Goal: Information Seeking & Learning: Learn about a topic

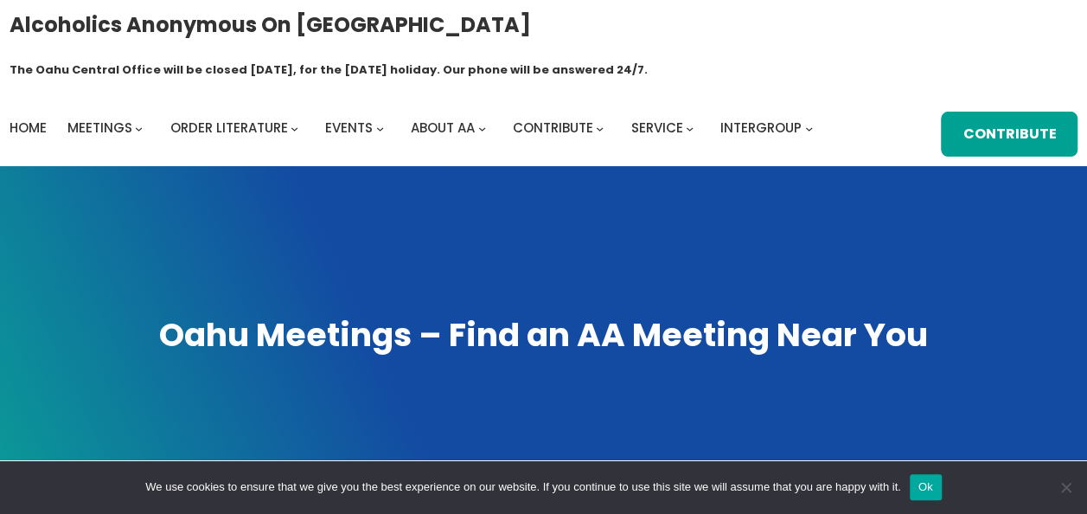
click at [67, 116] on ul "Home Meetings Physical Meetings Online Meetings Printable Meeting Schedules A.A…" at bounding box center [415, 128] width 810 height 24
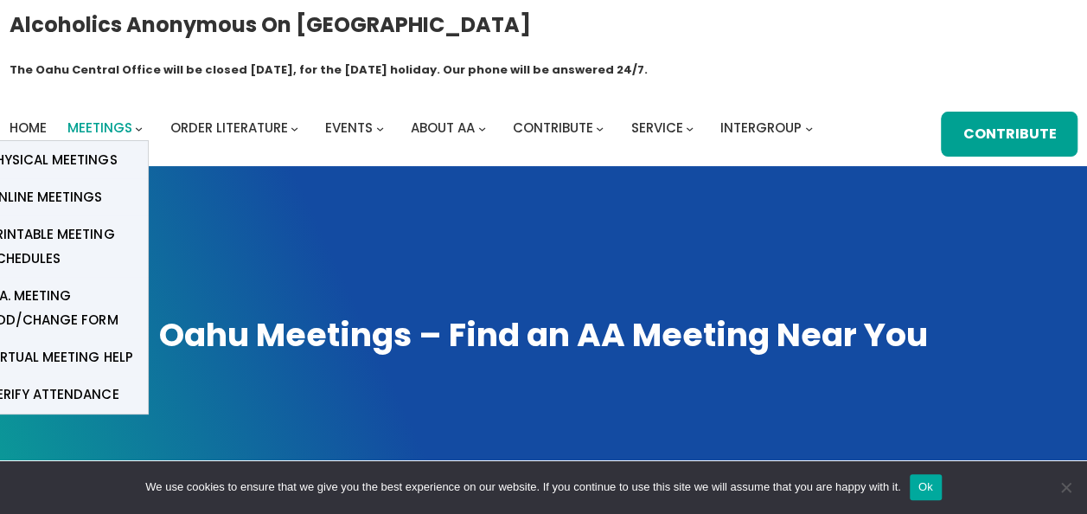
click at [78, 119] on span "Meetings" at bounding box center [99, 128] width 65 height 18
click at [130, 119] on span "Meetings" at bounding box center [99, 128] width 65 height 18
click at [107, 178] on link "Online Meetings" at bounding box center [61, 196] width 173 height 37
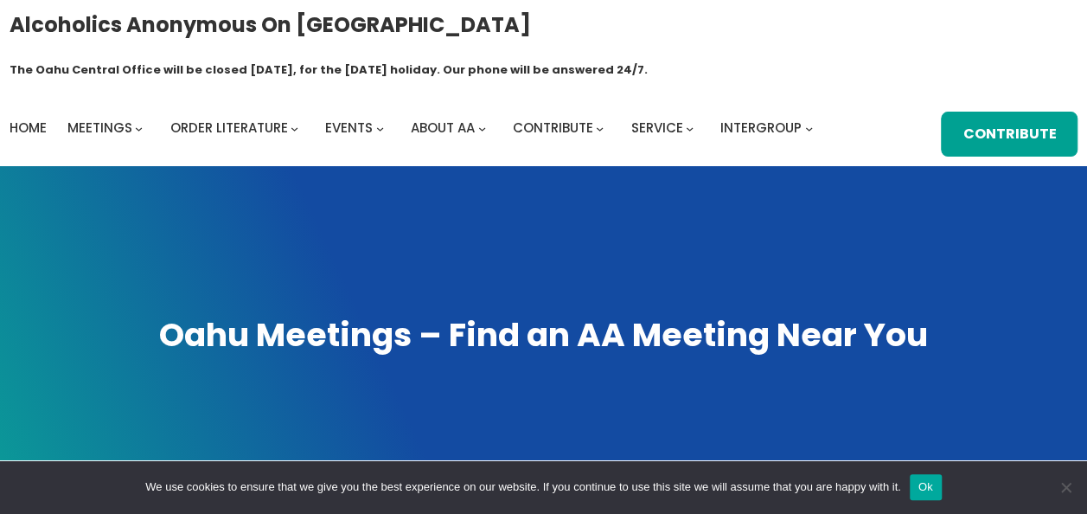
click at [922, 490] on button "Ok" at bounding box center [926, 487] width 32 height 26
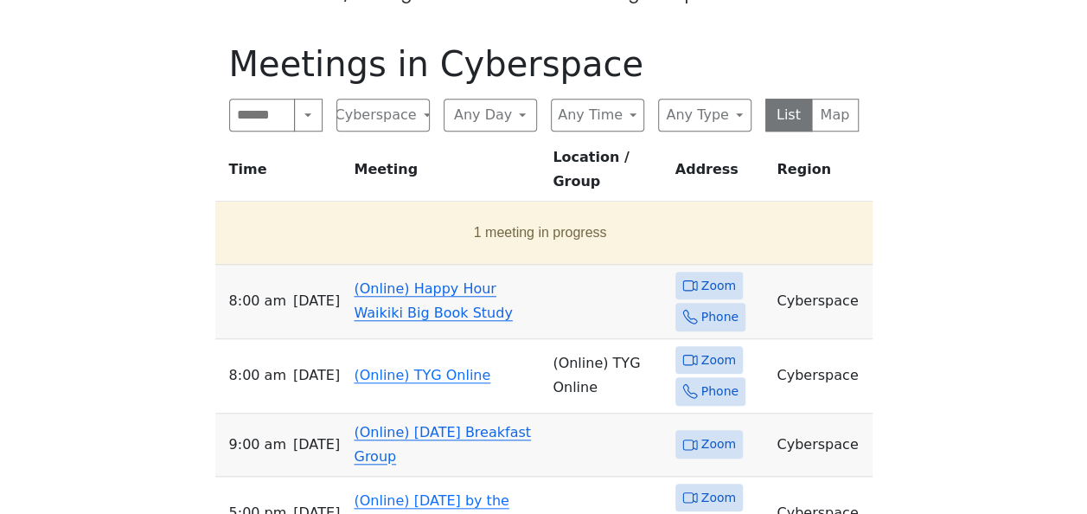
scroll to position [606, 0]
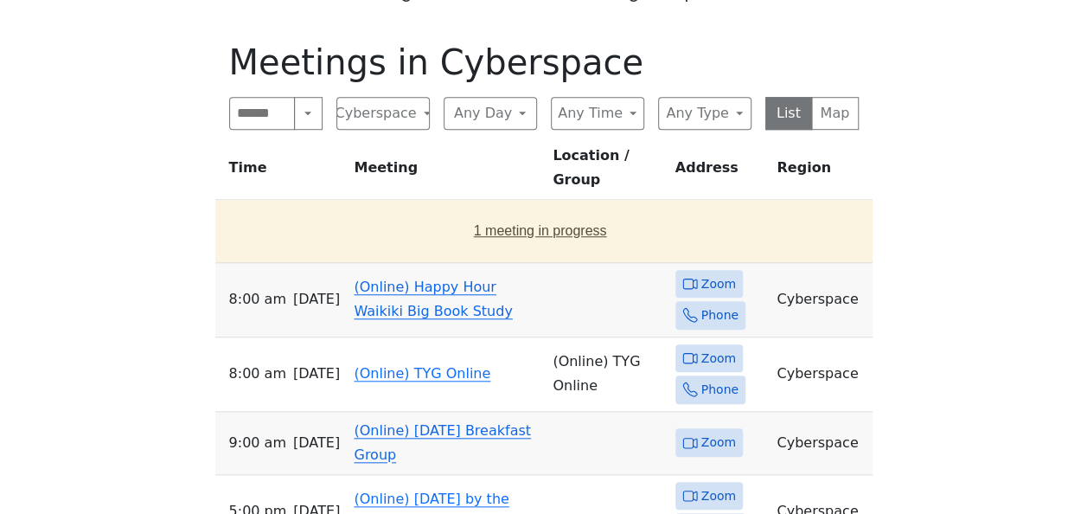
click at [584, 207] on button "1 meeting in progress" at bounding box center [540, 231] width 637 height 48
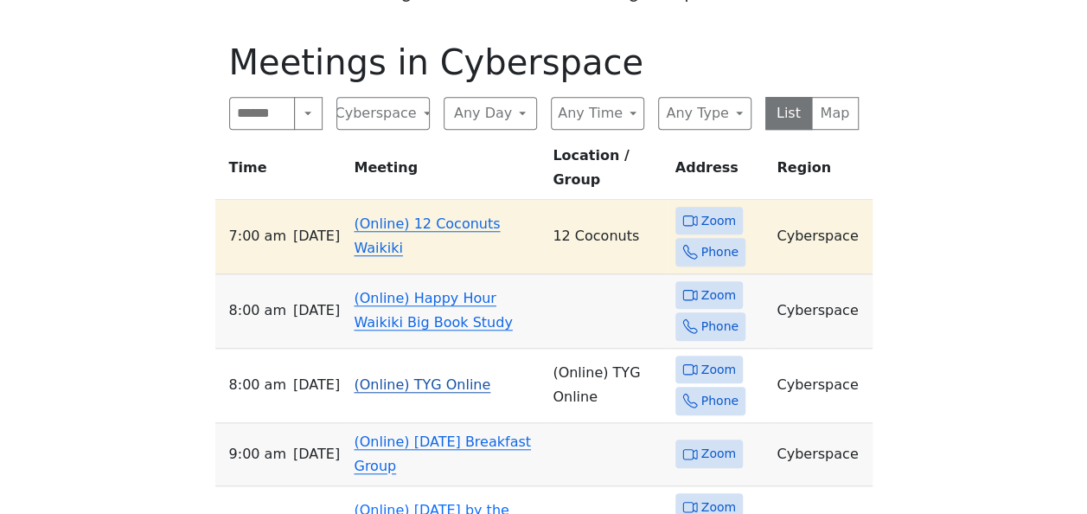
click at [713, 359] on span "Zoom" at bounding box center [719, 370] width 35 height 22
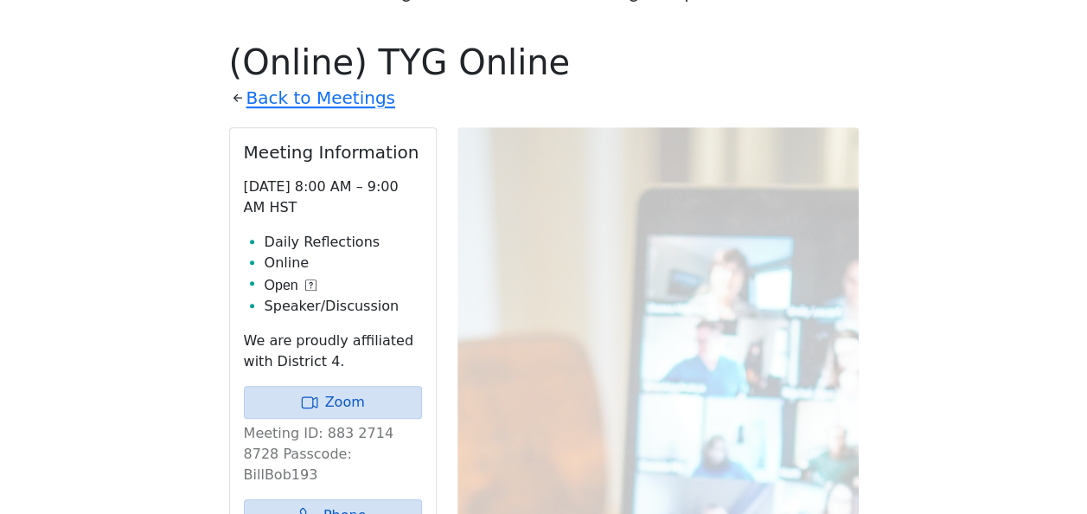
scroll to position [594, 0]
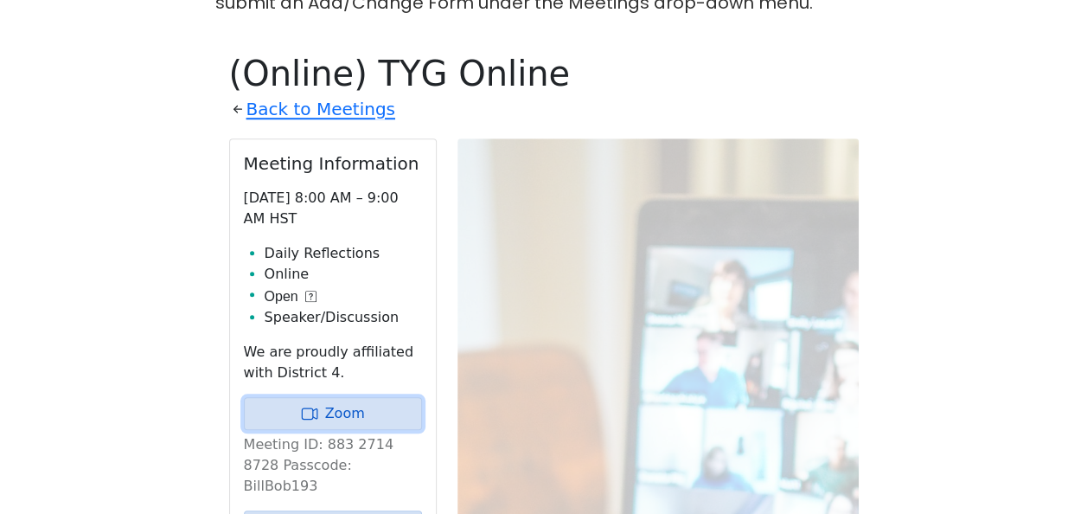
click at [357, 397] on link "Zoom" at bounding box center [333, 413] width 178 height 33
